Goal: Task Accomplishment & Management: Use online tool/utility

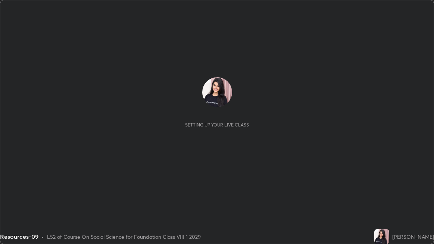
scroll to position [244, 434]
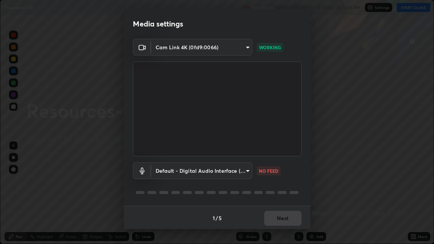
click at [160, 171] on body "Erase all Resources-09 Recording WAS SCHEDULED TO START AT 3:00 PM Settings STA…" at bounding box center [217, 122] width 434 height 244
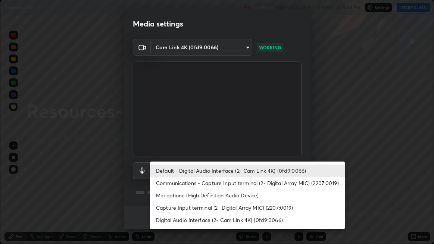
click at [165, 171] on li "Default - Digital Audio Interface (2- Cam Link 4K) (0fd9:0066)" at bounding box center [247, 170] width 195 height 12
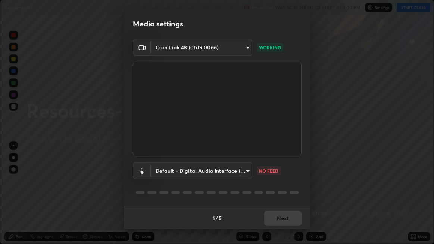
click at [164, 175] on body "Erase all Resources-09 Recording WAS SCHEDULED TO START AT 3:00 PM Settings STA…" at bounding box center [217, 122] width 434 height 244
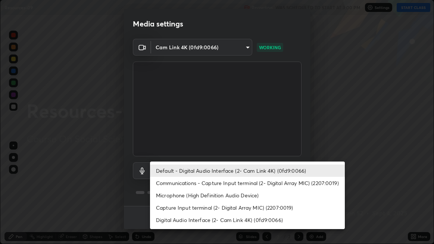
click at [163, 182] on li "Communications - Capture Input terminal (2- Digital Array MIC) (2207:0019)" at bounding box center [247, 183] width 195 height 12
type input "communications"
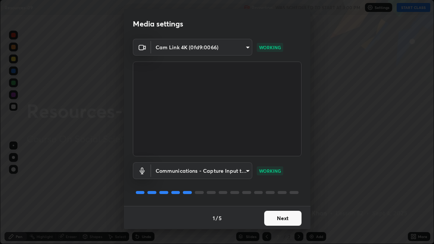
click at [272, 214] on button "Next" at bounding box center [282, 218] width 37 height 15
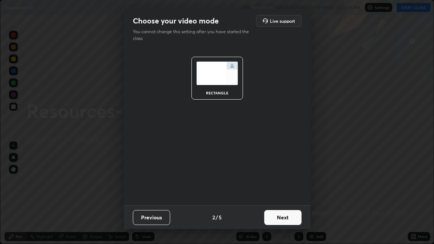
click at [270, 213] on button "Next" at bounding box center [282, 217] width 37 height 15
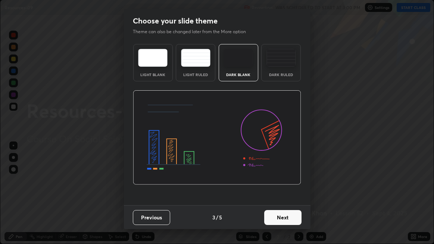
click at [274, 219] on button "Next" at bounding box center [282, 217] width 37 height 15
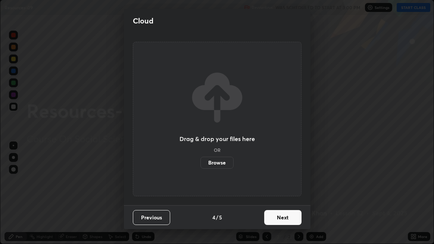
click at [293, 221] on button "Next" at bounding box center [282, 217] width 37 height 15
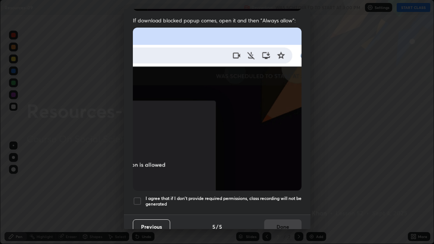
scroll to position [153, 0]
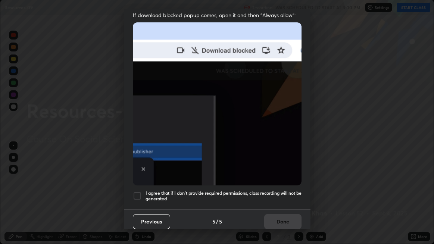
click at [138, 192] on div at bounding box center [137, 195] width 9 height 9
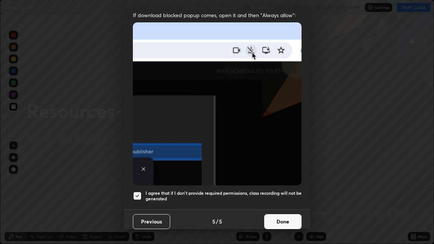
click at [270, 215] on button "Done" at bounding box center [282, 221] width 37 height 15
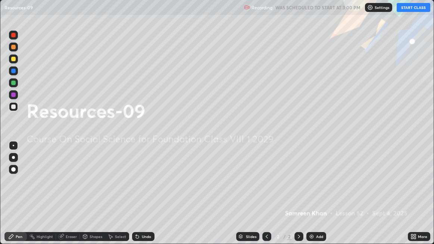
click at [412, 10] on button "START CLASS" at bounding box center [413, 7] width 34 height 9
